Goal: Information Seeking & Learning: Learn about a topic

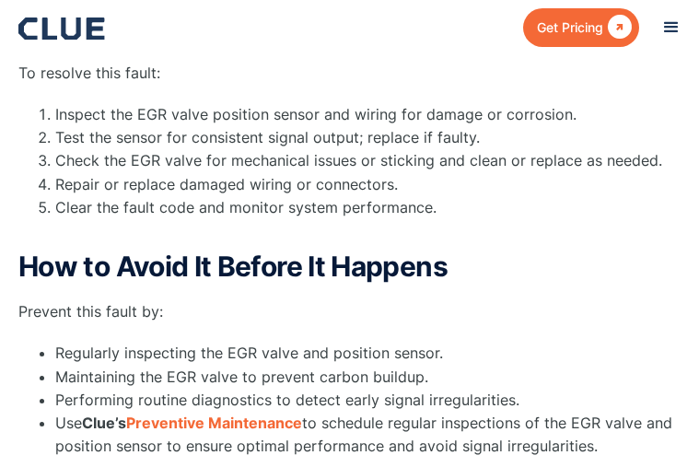
scroll to position [1275, 0]
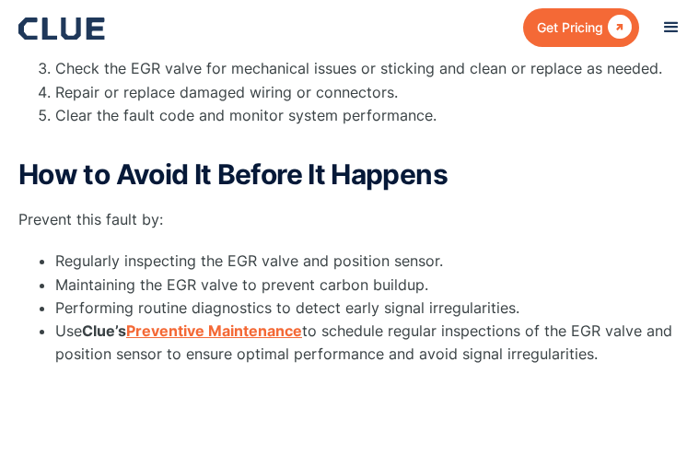
click at [194, 340] on strong "Preventive Maintenance" at bounding box center [214, 331] width 176 height 18
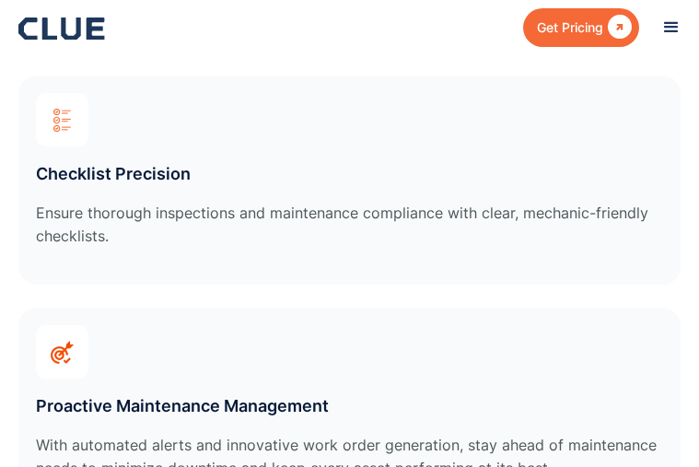
scroll to position [4680, 0]
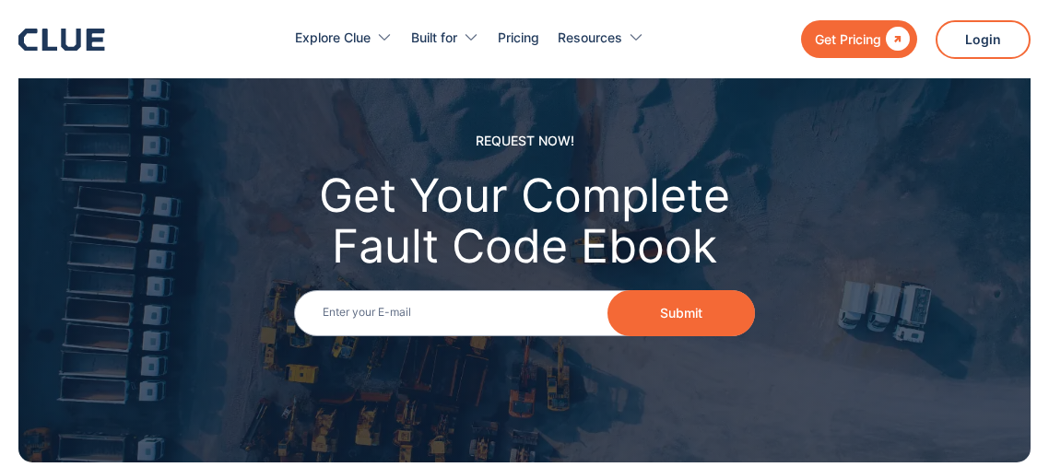
scroll to position [2580, 0]
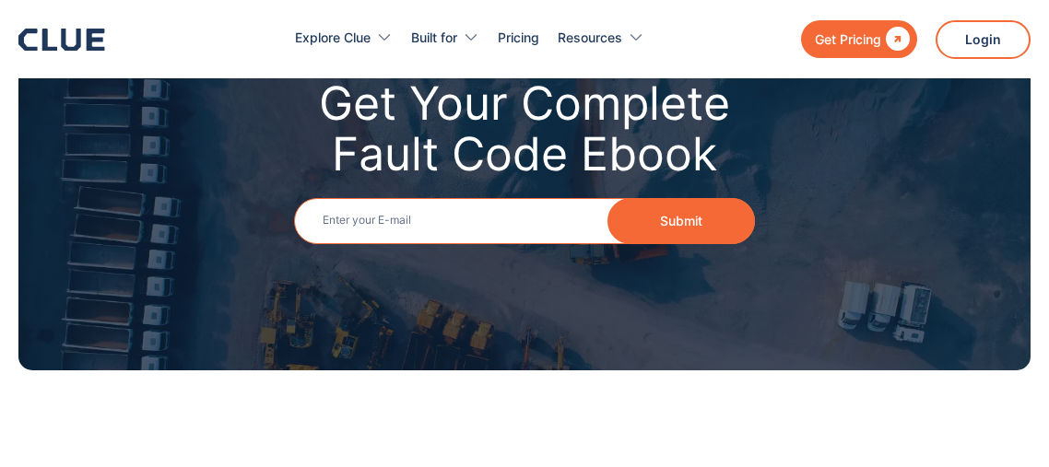
click at [370, 198] on input "Email" at bounding box center [524, 221] width 461 height 46
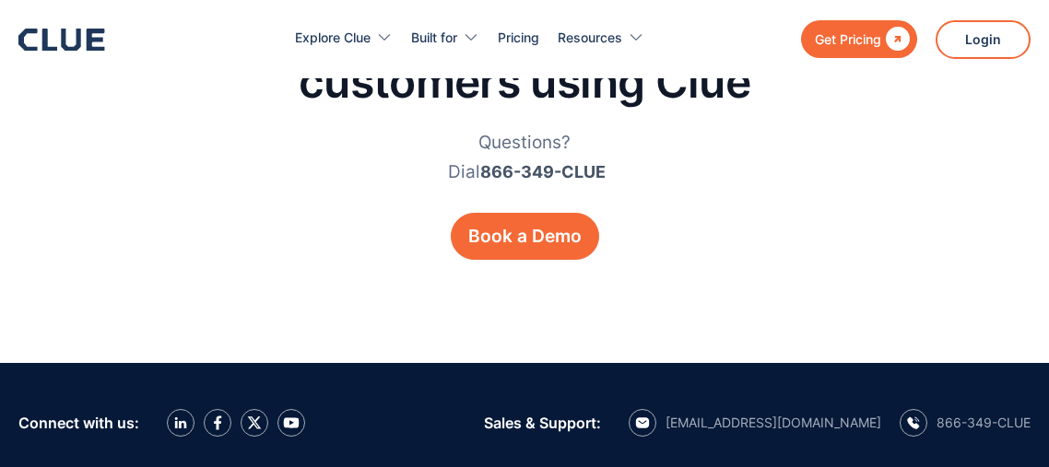
scroll to position [3318, 0]
